Goal: Information Seeking & Learning: Understand process/instructions

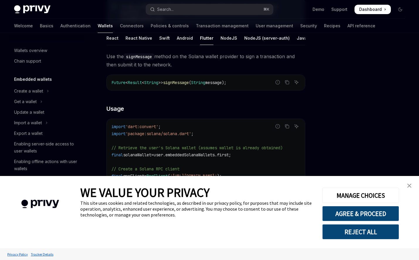
scroll to position [82, 0]
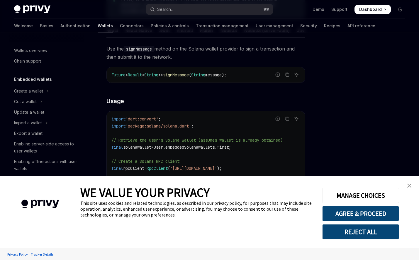
click at [373, 233] on button "REJECT ALL" at bounding box center [360, 231] width 77 height 15
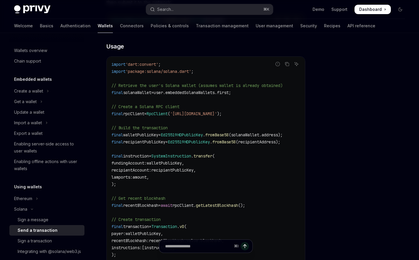
scroll to position [137, 0]
click at [188, 132] on span "Ed25519HDPublicKey" at bounding box center [182, 134] width 42 height 5
click at [183, 132] on span "Ed25519HDPublicKey" at bounding box center [182, 134] width 42 height 5
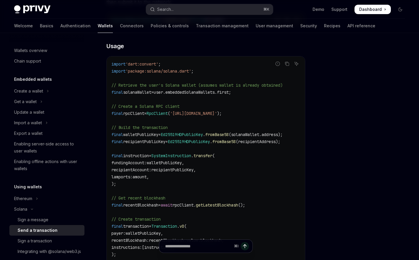
click at [183, 132] on span "Ed25519HDPublicKey" at bounding box center [182, 134] width 42 height 5
click at [196, 132] on span "Ed25519HDPublicKey" at bounding box center [182, 134] width 42 height 5
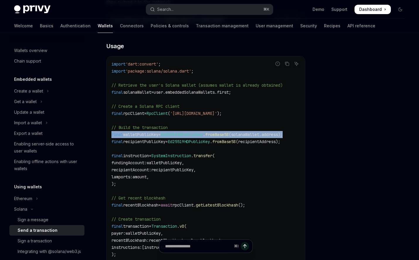
drag, startPoint x: 111, startPoint y: 129, endPoint x: 301, endPoint y: 127, distance: 190.7
click at [301, 127] on div "import 'dart:convert' ; import 'package:solana/solana.dart' ; // Retrieve the u…" at bounding box center [206, 239] width 198 height 367
copy span "final walletPublicKey = Ed25519HDPublicKey . fromBase58 (solanaWallet.address);"
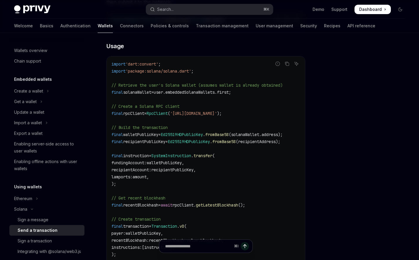
click at [160, 125] on span "// Build the transaction" at bounding box center [139, 127] width 56 height 5
click at [152, 131] on code "import 'dart:convert' ; import 'package:solana/solana.dart' ; // Retrieve the u…" at bounding box center [205, 239] width 189 height 359
click at [146, 104] on code "import 'dart:convert' ; import 'package:solana/solana.dart' ; // Retrieve the u…" at bounding box center [205, 239] width 189 height 359
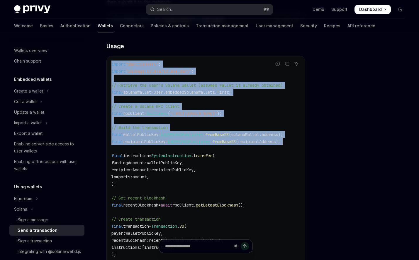
drag, startPoint x: 111, startPoint y: 58, endPoint x: 240, endPoint y: 141, distance: 153.4
click at [240, 141] on div "import 'dart:convert' ; import 'package:solana/solana.dart' ; // Retrieve the u…" at bounding box center [206, 239] width 198 height 367
copy code "import 'dart:convert' ; import 'package:solana/solana.dart' ; // Retrieve the u…"
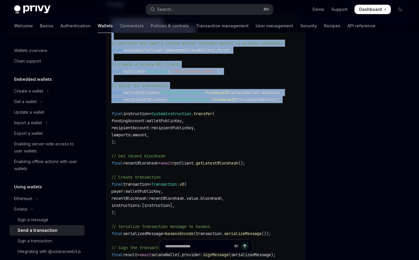
scroll to position [187, 0]
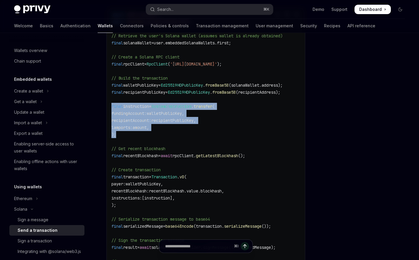
drag, startPoint x: 111, startPoint y: 99, endPoint x: 133, endPoint y: 128, distance: 36.6
click at [133, 129] on div "import 'dart:convert' ; import 'package:solana/solana.dart' ; // Retrieve the u…" at bounding box center [206, 190] width 198 height 367
copy code "final instruction = SystemInstruction . transfer ( fundingAccount : walletPubli…"
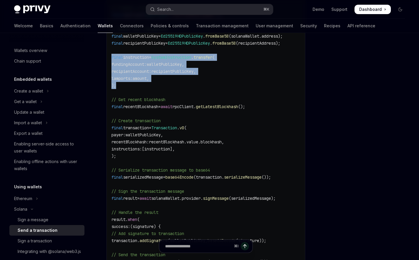
scroll to position [236, 0]
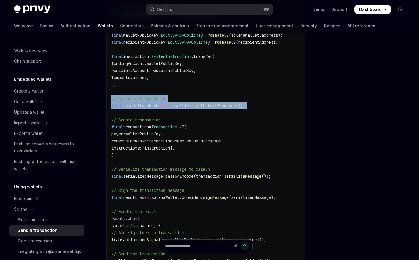
drag, startPoint x: 111, startPoint y: 93, endPoint x: 280, endPoint y: 103, distance: 169.6
click at [280, 103] on div "import 'dart:convert' ; import 'package:solana/solana.dart' ; // Retrieve the u…" at bounding box center [206, 140] width 198 height 367
copy code "// Get recent blockhash final recentBlockhash = await rpcClient. getLatestBlock…"
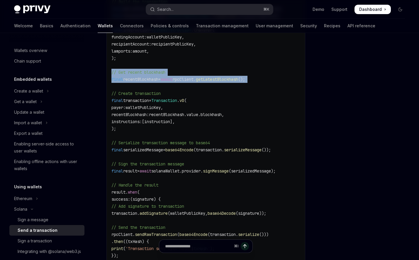
scroll to position [270, 0]
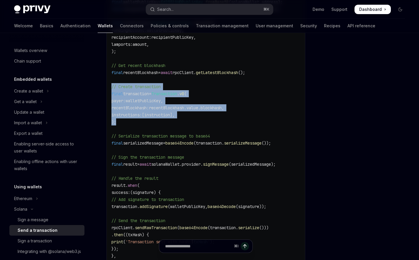
drag, startPoint x: 122, startPoint y: 117, endPoint x: 108, endPoint y: 82, distance: 37.6
click at [108, 82] on div "import 'dart:convert' ; import 'package:solana/solana.dart' ; // Retrieve the u…" at bounding box center [206, 107] width 198 height 367
copy code "// Create transaction final transaction = Transaction . v0 ( payer : walletPubl…"
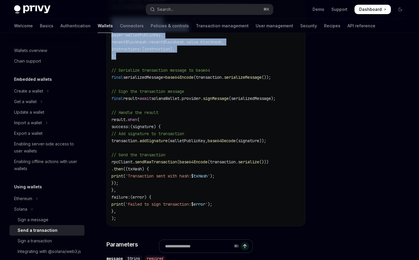
scroll to position [324, 0]
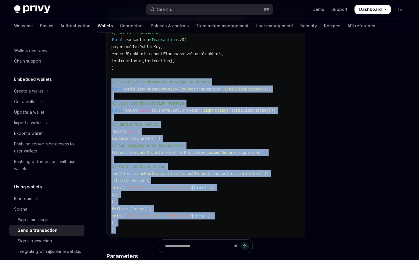
drag, startPoint x: 110, startPoint y: 73, endPoint x: 149, endPoint y: 223, distance: 154.9
click at [149, 223] on div "import 'dart:convert' ; import 'package:solana/solana.dart' ; // Retrieve the u…" at bounding box center [206, 53] width 198 height 367
copy code "// Serialize transaction message to base64 final serializedMessage = base64Enco…"
click at [162, 143] on span "// Add signature to transaction" at bounding box center [147, 145] width 73 height 5
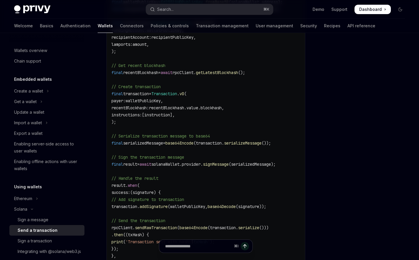
scroll to position [269, 0]
drag, startPoint x: 190, startPoint y: 88, endPoint x: 196, endPoint y: 88, distance: 6.7
click at [187, 91] on span "final transaction = Transaction . v0 (" at bounding box center [148, 93] width 75 height 5
drag, startPoint x: 196, startPoint y: 110, endPoint x: 117, endPoint y: 94, distance: 79.8
click at [117, 94] on code "import 'dart:convert' ; import 'package:solana/solana.dart' ; // Retrieve the u…" at bounding box center [205, 107] width 189 height 359
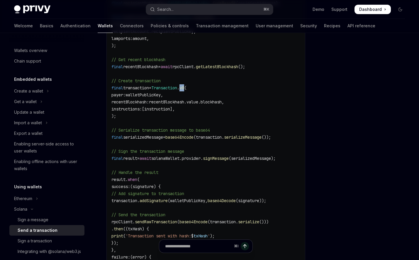
scroll to position [274, 0]
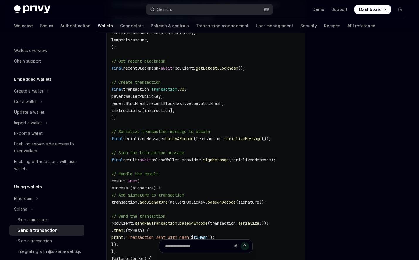
click at [216, 115] on code "import 'dart:convert' ; import 'package:solana/solana.dart' ; // Retrieve the u…" at bounding box center [205, 103] width 189 height 359
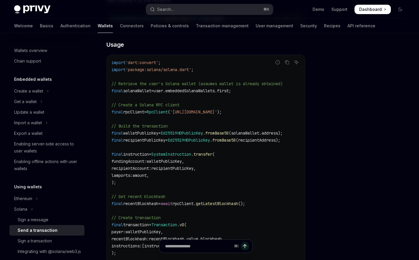
scroll to position [138, 0]
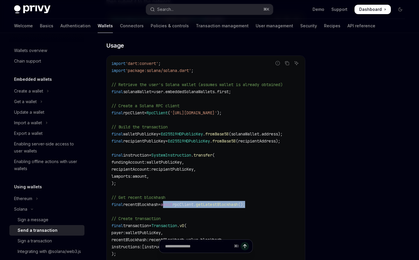
drag, startPoint x: 171, startPoint y: 198, endPoint x: 268, endPoint y: 197, distance: 96.8
click at [268, 198] on code "import 'dart:convert' ; import 'package:solana/solana.dart' ; // Retrieve the u…" at bounding box center [205, 239] width 189 height 359
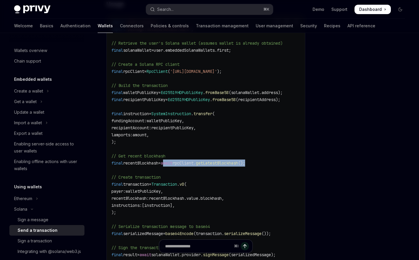
scroll to position [181, 0]
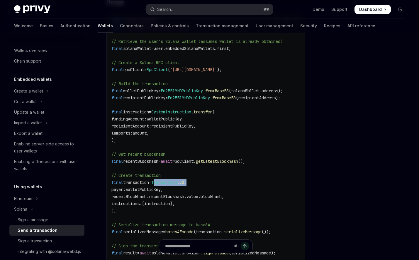
drag, startPoint x: 161, startPoint y: 177, endPoint x: 205, endPoint y: 176, distance: 43.4
click at [205, 176] on code "import 'dart:convert' ; import 'package:solana/solana.dart' ; // Retrieve the u…" at bounding box center [205, 196] width 189 height 359
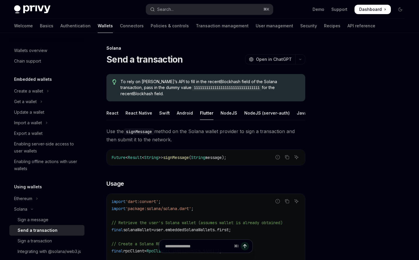
scroll to position [0, 0]
click at [112, 109] on div "React" at bounding box center [113, 113] width 12 height 14
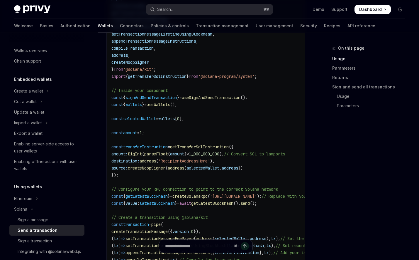
scroll to position [304, 0]
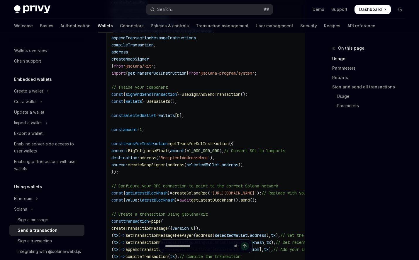
click at [165, 162] on span "createNoopSigner" at bounding box center [147, 164] width 38 height 5
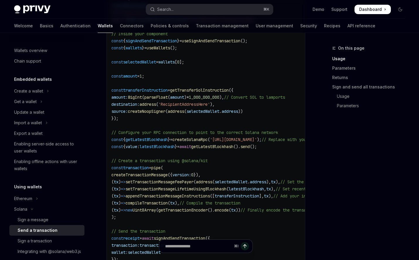
scroll to position [358, 0]
click at [147, 164] on code "import { useSignAndSendTransaction , useWallets } from '@privy-io/react-auth/so…" at bounding box center [249, 100] width 277 height 352
click at [161, 164] on span "pipe" at bounding box center [155, 166] width 9 height 5
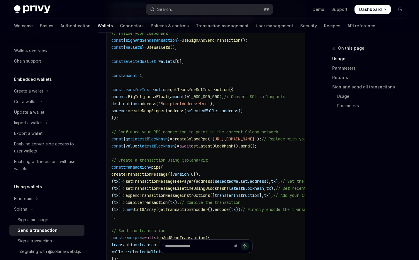
click at [175, 160] on code "import { useSignAndSendTransaction , useWallets } from '@privy-io/react-auth/so…" at bounding box center [249, 100] width 277 height 352
drag, startPoint x: 138, startPoint y: 175, endPoint x: 211, endPoint y: 174, distance: 73.6
click at [211, 178] on span "( tx ) => setTransactionMessageFeePayer ( address ( selectedWallet . address ),…" at bounding box center [228, 180] width 235 height 5
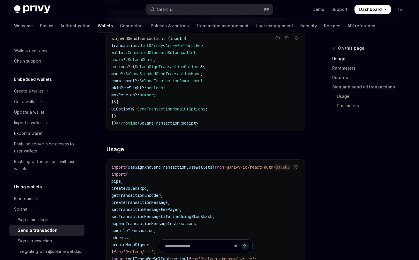
scroll to position [0, 0]
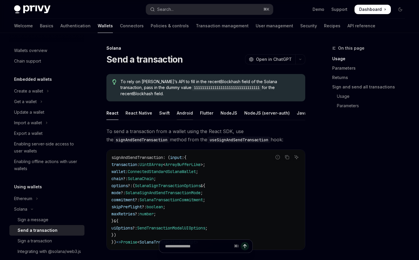
click at [182, 108] on div "Android" at bounding box center [185, 113] width 16 height 14
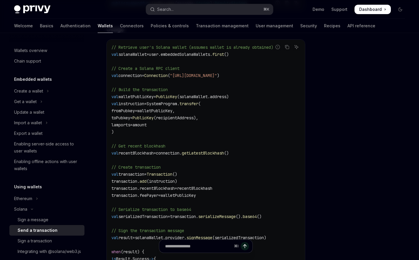
scroll to position [158, 0]
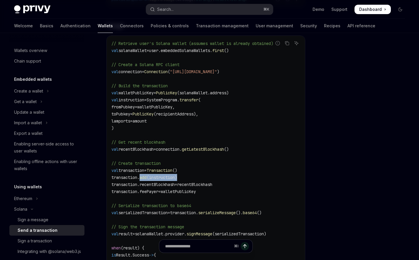
drag, startPoint x: 142, startPoint y: 172, endPoint x: 190, endPoint y: 172, distance: 47.8
click at [190, 172] on code "// Retrieve user's Solana wallet (assumes wallet is already obtained) val solan…" at bounding box center [205, 191] width 189 height 303
drag, startPoint x: 141, startPoint y: 179, endPoint x: 224, endPoint y: 175, distance: 83.4
click at [224, 175] on code "// Retrieve user's Solana wallet (assumes wallet is already obtained) val solan…" at bounding box center [205, 191] width 189 height 303
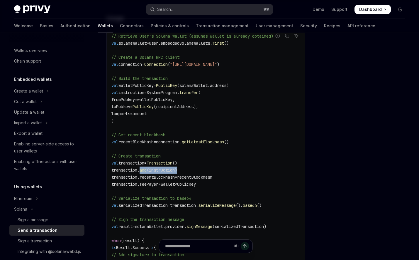
scroll to position [165, 0]
click at [147, 168] on span "add" at bounding box center [143, 170] width 7 height 5
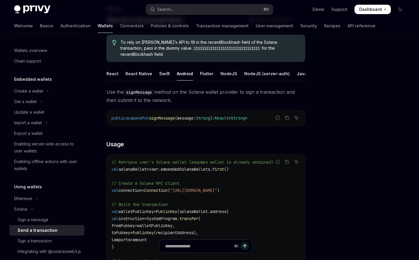
scroll to position [28, 0]
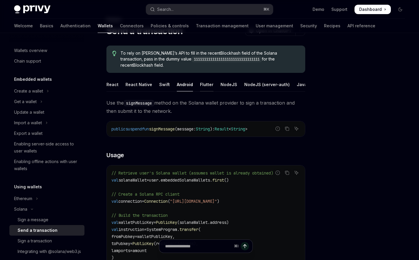
click at [206, 78] on div "Flutter" at bounding box center [206, 84] width 13 height 14
type textarea "*"
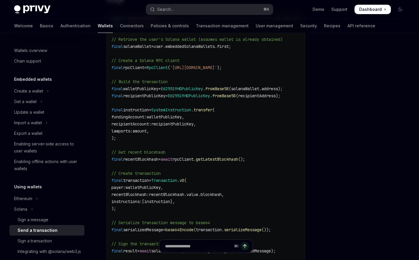
scroll to position [187, 0]
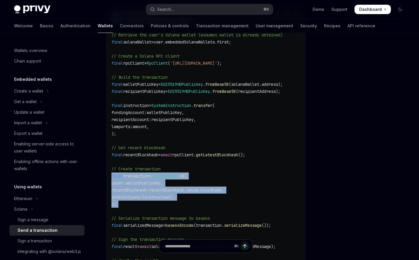
drag, startPoint x: 112, startPoint y: 170, endPoint x: 154, endPoint y: 203, distance: 52.8
click at [154, 203] on code "import 'dart:convert' ; import 'package:solana/solana.dart' ; // Retrieve the u…" at bounding box center [205, 189] width 189 height 359
click at [176, 194] on code "import 'dart:convert' ; import 'package:solana/solana.dart' ; // Retrieve the u…" at bounding box center [205, 189] width 189 height 359
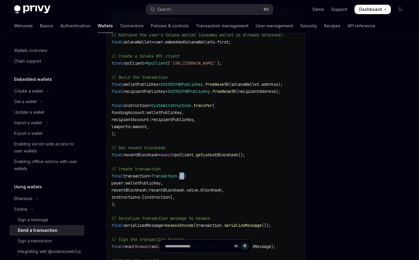
drag, startPoint x: 190, startPoint y: 170, endPoint x: 195, endPoint y: 170, distance: 5.9
click at [187, 173] on span "final transaction = Transaction . v0 (" at bounding box center [148, 175] width 75 height 5
click at [118, 198] on code "import 'dart:convert' ; import 'package:solana/solana.dart' ; // Retrieve the u…" at bounding box center [205, 189] width 189 height 359
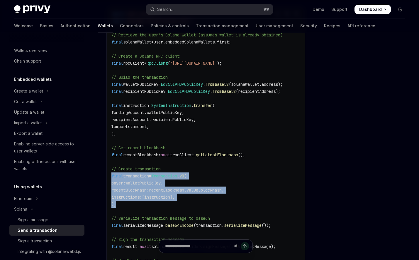
drag, startPoint x: 118, startPoint y: 198, endPoint x: 109, endPoint y: 168, distance: 31.1
click at [109, 168] on div "import 'dart:convert' ; import 'package:solana/solana.dart' ; // Retrieve the u…" at bounding box center [206, 189] width 198 height 367
copy code "final transaction = Transaction . v0 ( payer : walletPublicKey, recentBlockhash…"
